Goal: Task Accomplishment & Management: Complete application form

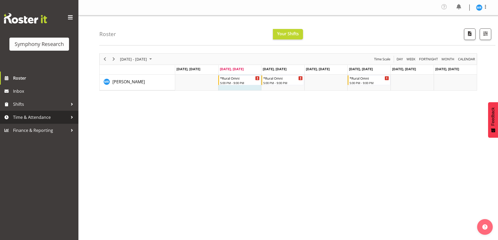
click at [49, 119] on span "Time & Attendance" at bounding box center [40, 117] width 55 height 8
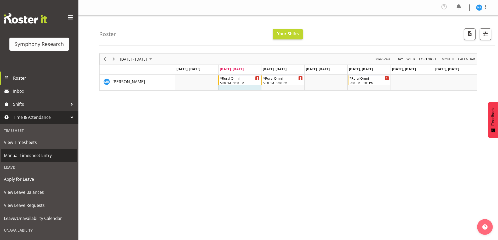
click at [46, 157] on span "Manual Timesheet Entry" at bounding box center [39, 156] width 71 height 8
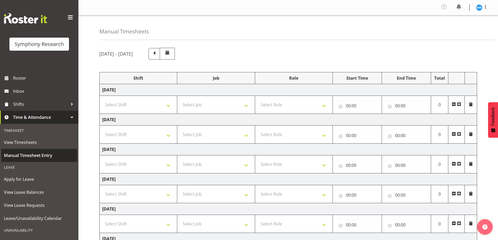
click at [39, 156] on span "Manual Timesheet Entry" at bounding box center [39, 156] width 71 height 8
click at [167, 136] on select "Select Shift !!Weekend Residential (Roster IT Shift Label) *Business 9/10am ~ 4…" at bounding box center [138, 134] width 72 height 10
select select "57853"
click at [102, 129] on select "Select Shift !!Weekend Residential (Roster IT Shift Label) *Business 9/10am ~ 4…" at bounding box center [138, 134] width 72 height 10
click at [246, 136] on select "Select Job 550060 IF Admin 553492 World Poll Aus Wave 2 Main 2025 553493 World …" at bounding box center [216, 134] width 72 height 10
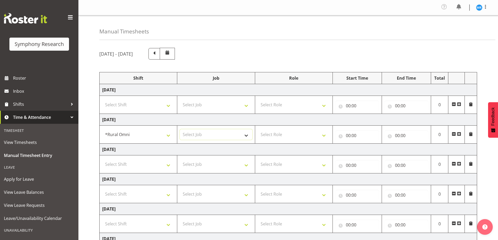
select select "10536"
click at [180, 129] on select "Select Job 550060 IF Admin 553492 World Poll Aus Wave 2 Main 2025 553493 World …" at bounding box center [216, 134] width 72 height 10
click at [169, 135] on select "!!Weekend Residential (Roster IT Shift Label) *Business 9/10am ~ 4:30pm *Busine…" at bounding box center [138, 134] width 72 height 10
click at [283, 31] on div "Manual Timesheets" at bounding box center [297, 27] width 396 height 25
click at [326, 136] on select "Select Role Briefing Interviewing" at bounding box center [294, 134] width 72 height 10
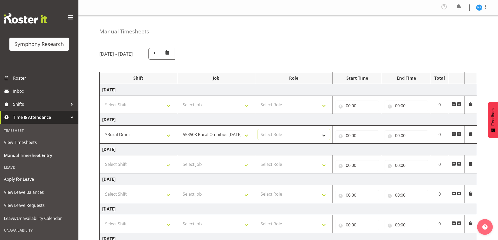
select select "47"
click at [258, 129] on select "Select Role Briefing Interviewing" at bounding box center [294, 134] width 72 height 10
click at [354, 135] on input "00:00" at bounding box center [357, 135] width 44 height 10
click at [370, 150] on select "00 01 02 03 04 05 06 07 08 09 10 11 12 13 14 15 16 17 18 19 20 21 22 23" at bounding box center [371, 149] width 12 height 10
select select "17"
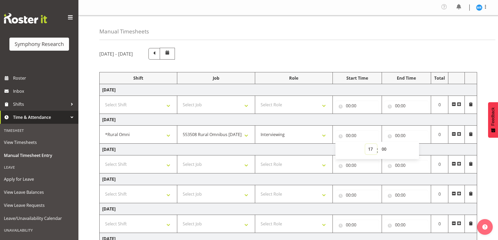
click at [365, 144] on select "00 01 02 03 04 05 06 07 08 09 10 11 12 13 14 15 16 17 18 19 20 21 22 23" at bounding box center [371, 149] width 12 height 10
type input "17:00"
click at [383, 150] on select "00 01 02 03 04 05 06 07 08 09 10 11 12 13 14 15 16 17 18 19 20 21 22 23 24 25 2…" at bounding box center [385, 149] width 12 height 10
click at [419, 55] on div "[DATE] - [DATE]" at bounding box center [288, 54] width 378 height 12
click at [403, 135] on input "00:00" at bounding box center [407, 135] width 44 height 10
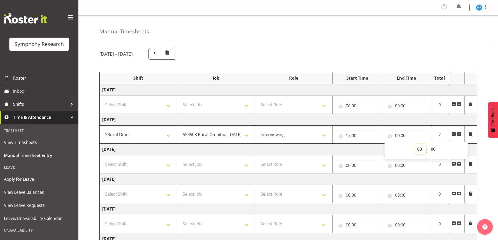
click at [418, 149] on select "00 01 02 03 04 05 06 07 08 09 10 11 12 13 14 15 16 17 18 19 20 21 22 23" at bounding box center [420, 149] width 12 height 10
select select "21"
click at [414, 144] on select "00 01 02 03 04 05 06 07 08 09 10 11 12 13 14 15 16 17 18 19 20 21 22 23" at bounding box center [420, 149] width 12 height 10
type input "21:00"
click at [319, 35] on div "Manual Timesheets" at bounding box center [297, 27] width 396 height 25
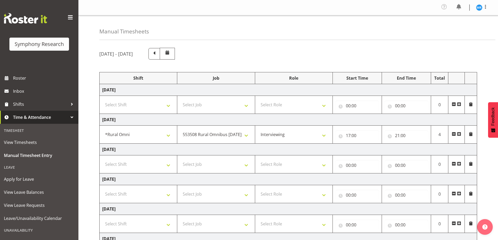
click at [471, 134] on span at bounding box center [471, 134] width 4 height 4
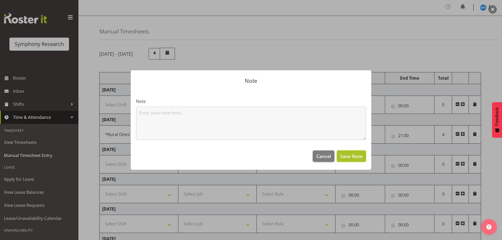
click at [347, 157] on span "Save Note" at bounding box center [351, 156] width 22 height 7
click at [324, 156] on span "Cancel" at bounding box center [323, 156] width 15 height 7
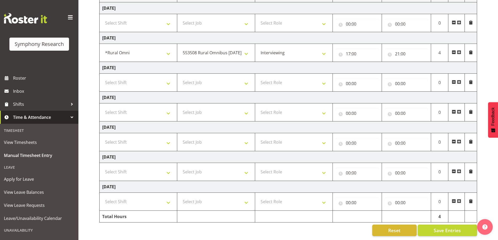
scroll to position [86, 0]
click at [443, 227] on span "Save Entries" at bounding box center [447, 230] width 27 height 7
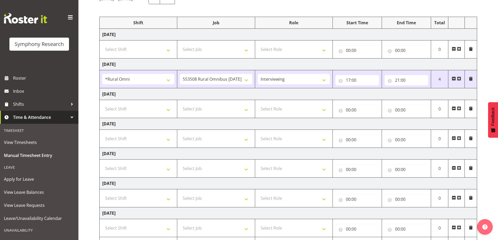
scroll to position [7, 0]
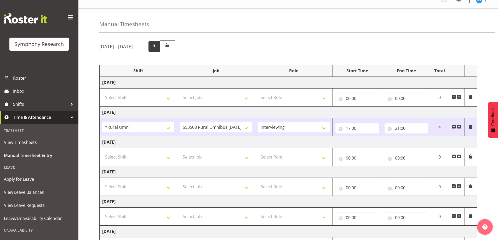
click at [158, 48] on span at bounding box center [154, 46] width 7 height 7
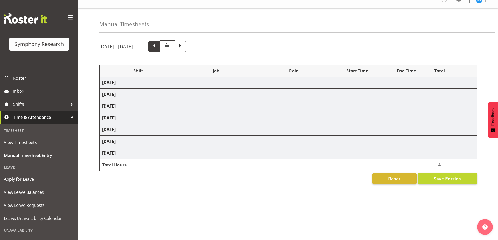
select select "67675"
select select "7759"
select select "47"
select select "57853"
select select "10536"
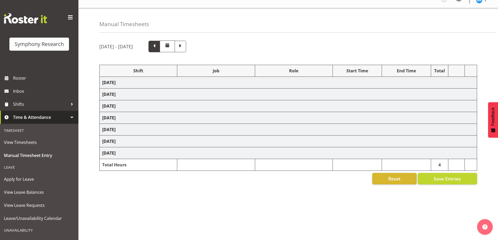
select select "47"
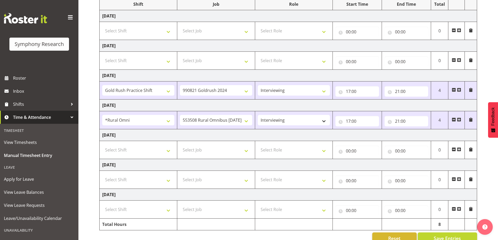
scroll to position [86, 0]
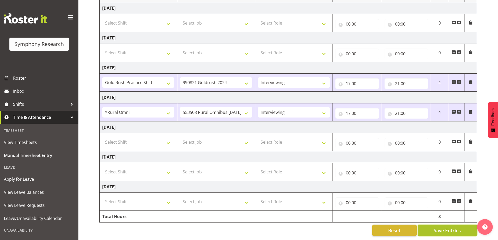
click at [450, 229] on span "Save Entries" at bounding box center [447, 230] width 27 height 7
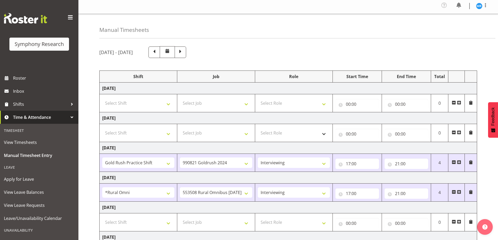
scroll to position [0, 0]
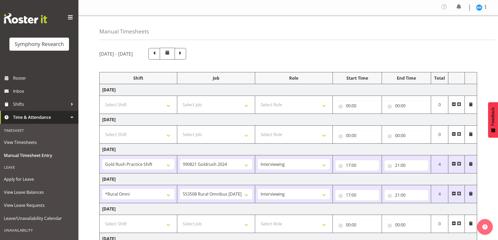
click at [184, 54] on span at bounding box center [180, 53] width 7 height 7
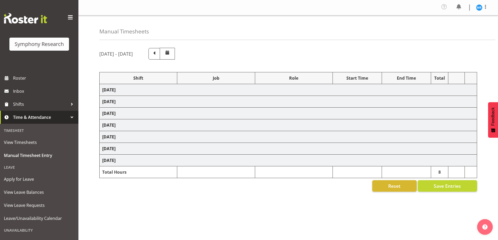
select select "57853"
select select "10536"
select select "47"
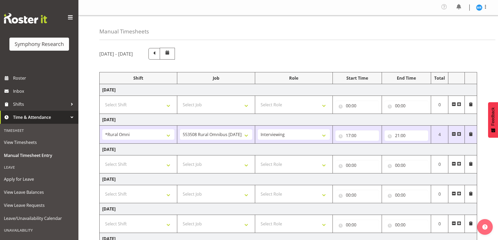
click at [175, 55] on div at bounding box center [155, 54] width 39 height 12
click at [158, 51] on span at bounding box center [154, 53] width 7 height 7
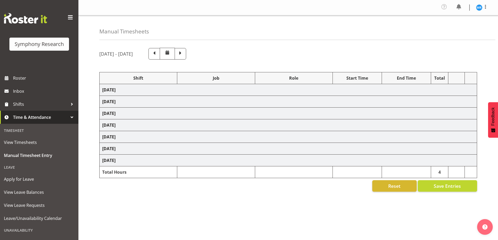
select select "67675"
select select "7759"
select select "47"
select select "57853"
select select "10536"
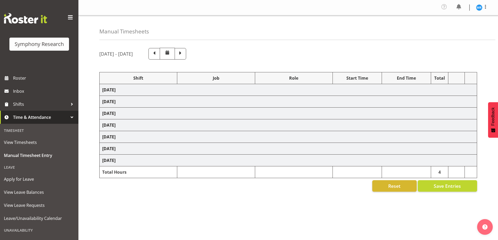
select select "47"
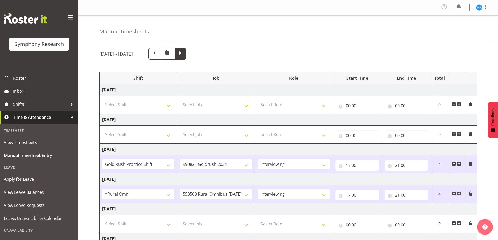
click at [184, 54] on span at bounding box center [180, 53] width 7 height 7
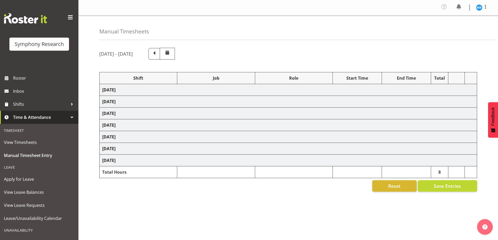
select select "57853"
select select "10536"
select select "47"
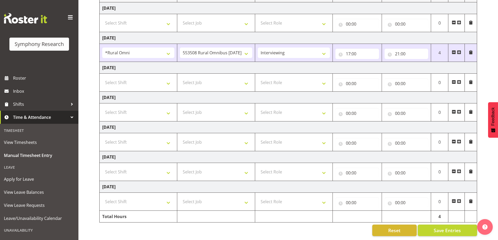
scroll to position [86, 0]
click at [446, 227] on span "Save Entries" at bounding box center [447, 230] width 27 height 7
click at [442, 228] on span "Save Entries" at bounding box center [447, 230] width 27 height 7
click at [441, 227] on span "Save Entries" at bounding box center [447, 230] width 27 height 7
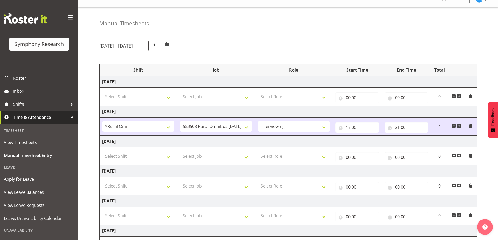
scroll to position [0, 0]
